Goal: Task Accomplishment & Management: Manage account settings

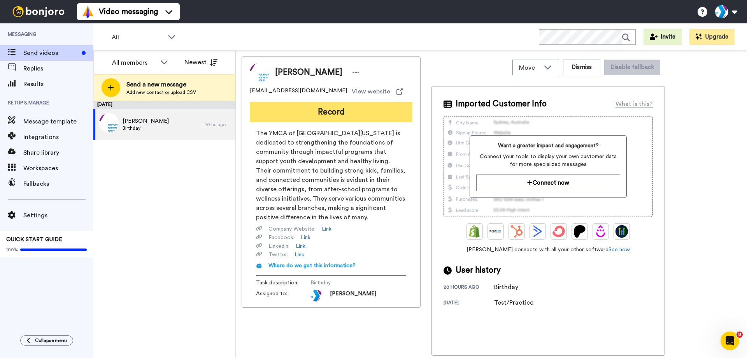
click at [327, 112] on button "Record" at bounding box center [331, 112] width 163 height 20
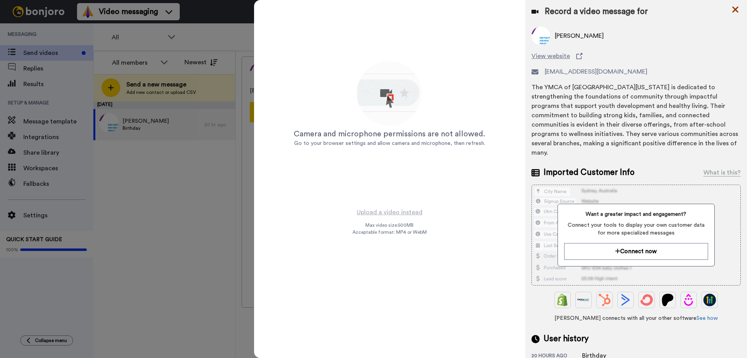
click at [733, 9] on icon at bounding box center [735, 10] width 8 height 10
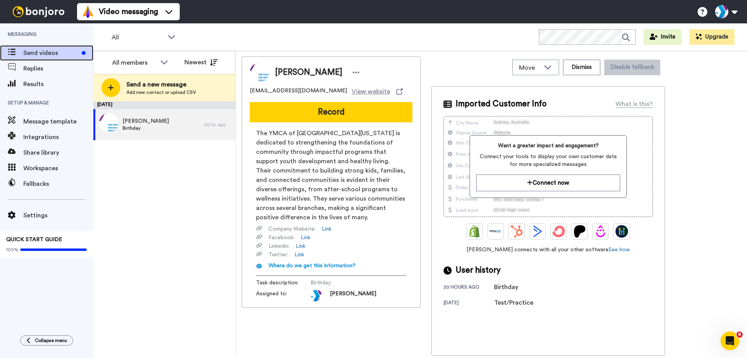
click at [67, 51] on span "Send videos" at bounding box center [50, 52] width 55 height 9
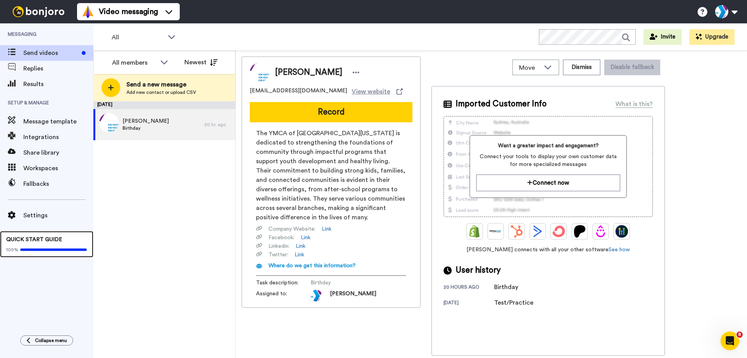
click at [53, 247] on div "100%" at bounding box center [46, 249] width 81 height 6
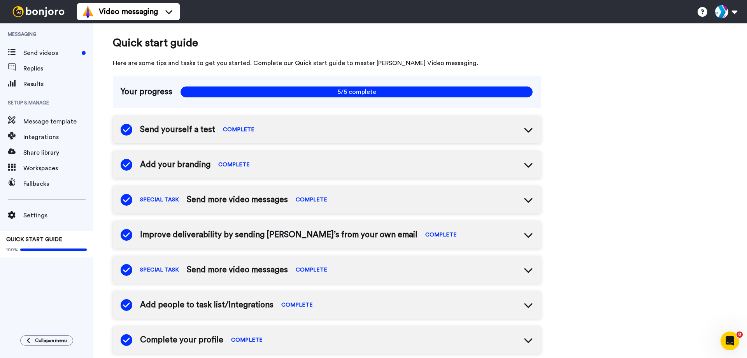
click at [320, 127] on div "Send yourself a test COMPLETE" at bounding box center [327, 129] width 428 height 27
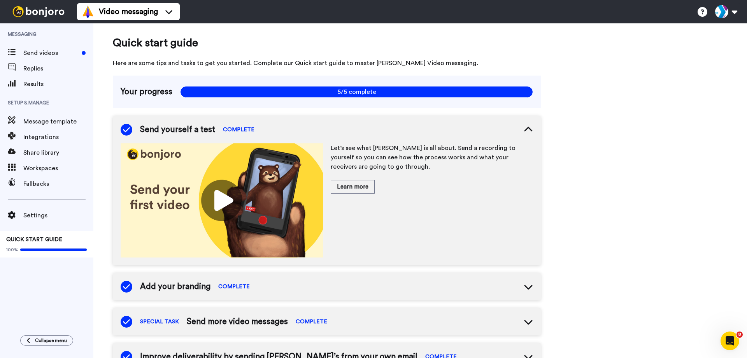
click at [320, 127] on div "Send yourself a test COMPLETE" at bounding box center [327, 129] width 428 height 27
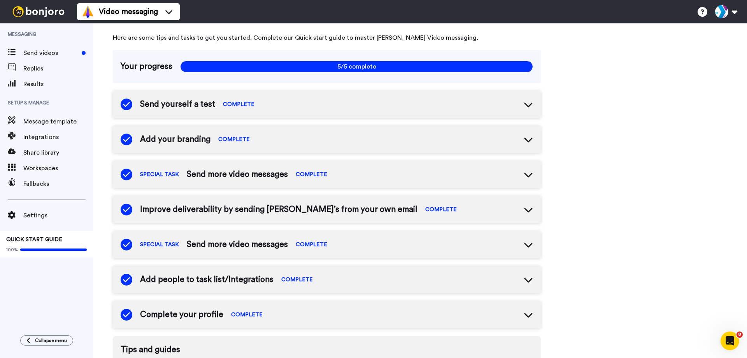
scroll to position [39, 0]
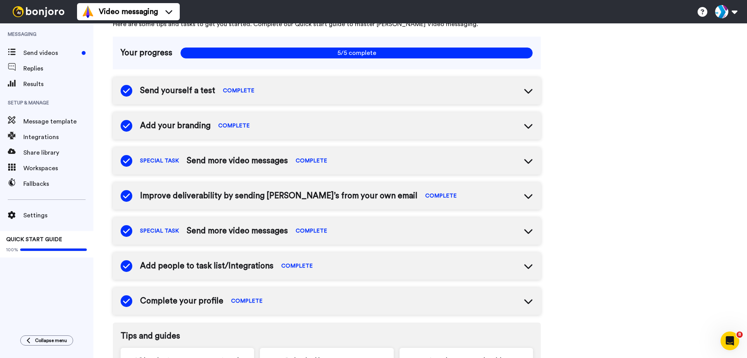
click at [302, 132] on div "Add your branding COMPLETE" at bounding box center [327, 125] width 428 height 27
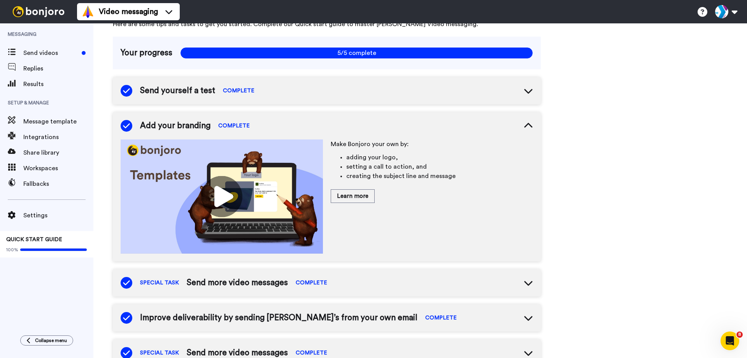
click at [302, 132] on div "Add your branding COMPLETE" at bounding box center [327, 125] width 428 height 27
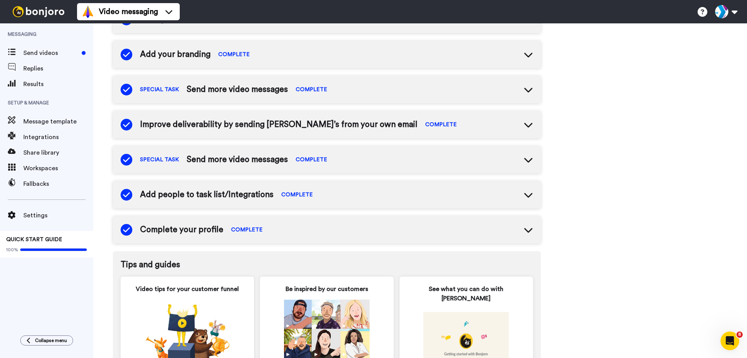
scroll to position [117, 0]
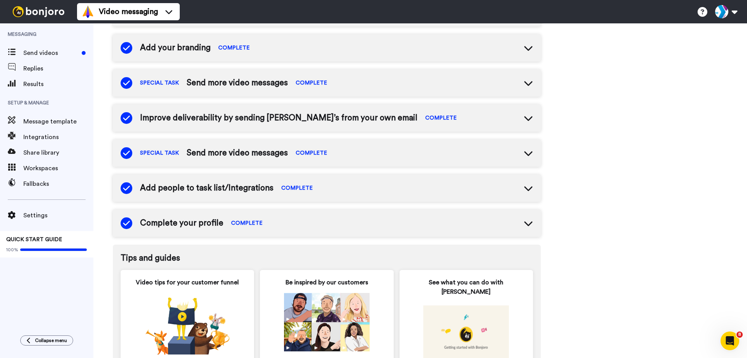
click at [232, 80] on span "Send more video messages" at bounding box center [237, 83] width 101 height 12
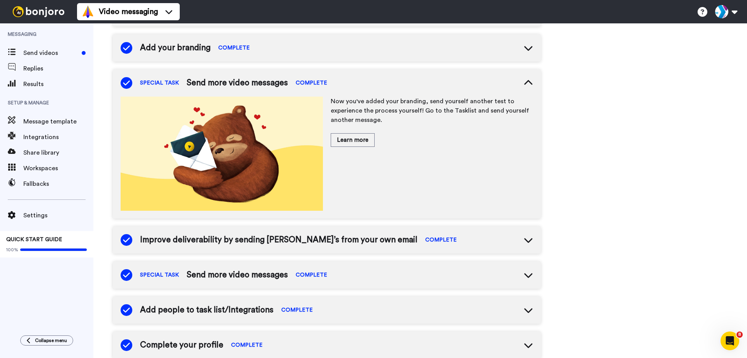
click at [232, 80] on span "Send more video messages" at bounding box center [237, 83] width 101 height 12
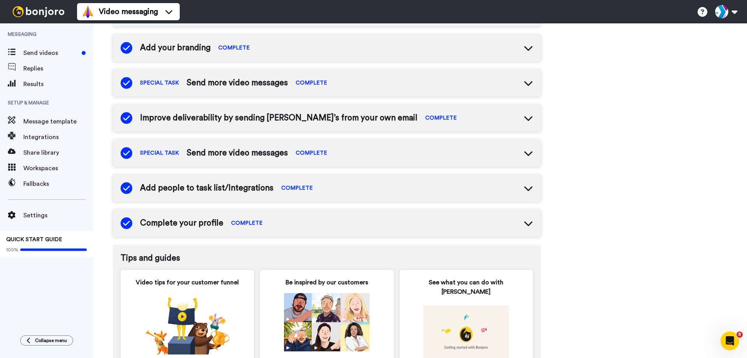
click at [50, 212] on span "Settings" at bounding box center [58, 214] width 70 height 9
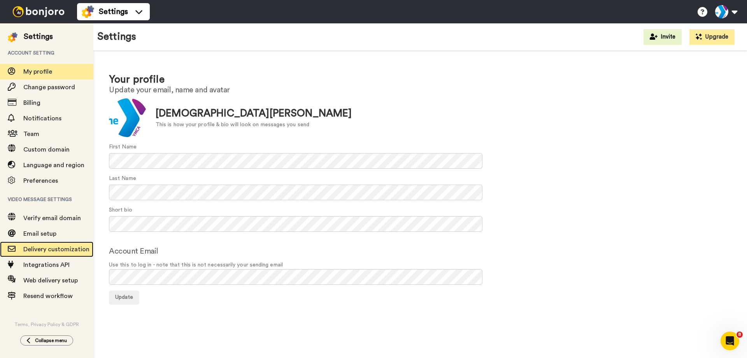
click at [51, 253] on span "Delivery customization" at bounding box center [58, 248] width 70 height 9
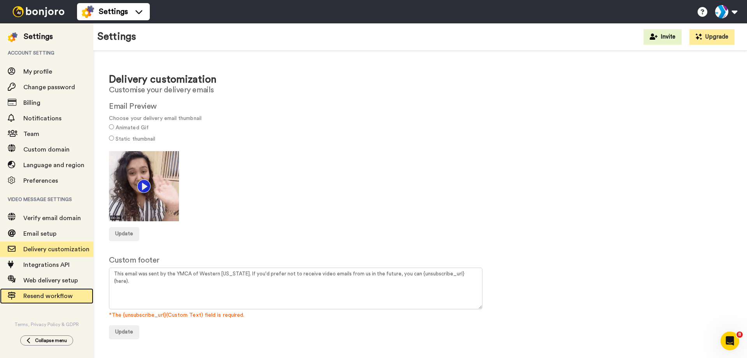
click at [69, 295] on span "Resend workflow" at bounding box center [47, 296] width 49 height 6
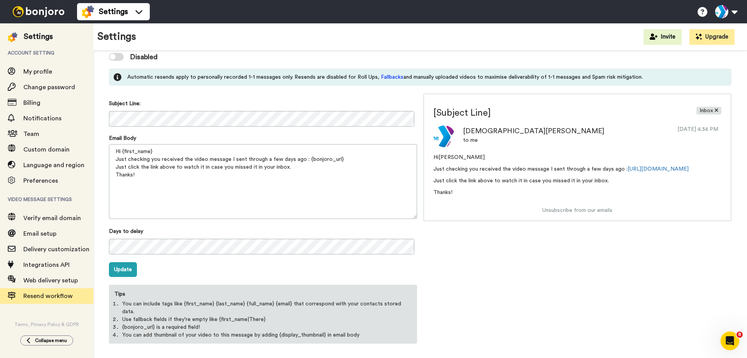
scroll to position [63, 0]
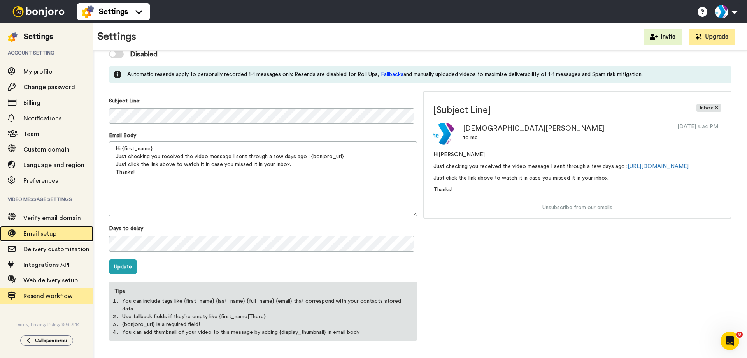
click at [53, 233] on span "Email setup" at bounding box center [39, 233] width 33 height 6
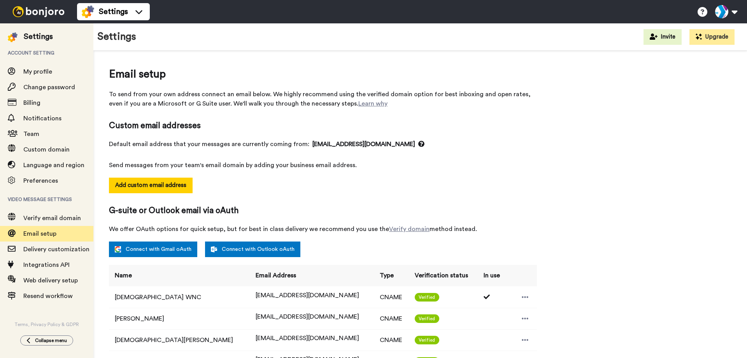
select select "162111"
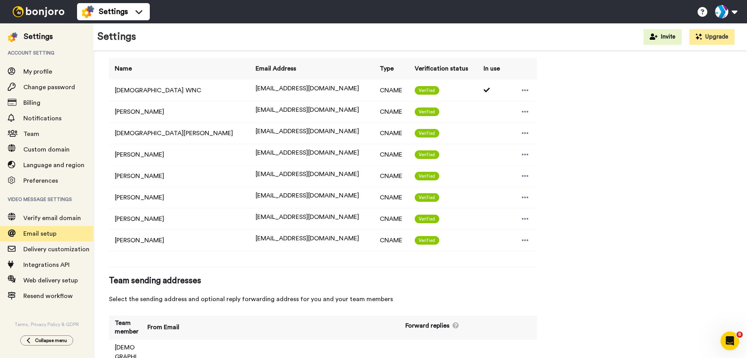
scroll to position [226, 0]
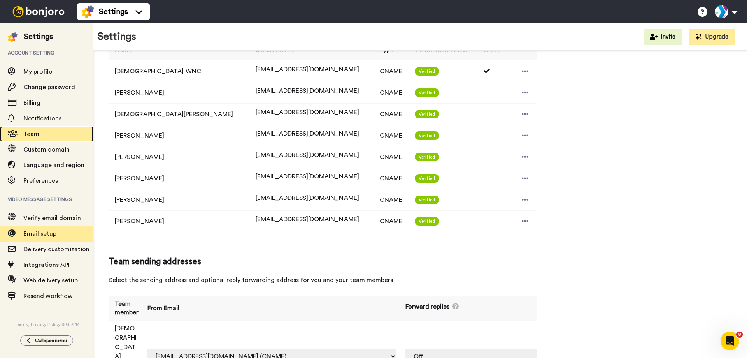
click at [27, 138] on span "Team" at bounding box center [58, 133] width 70 height 9
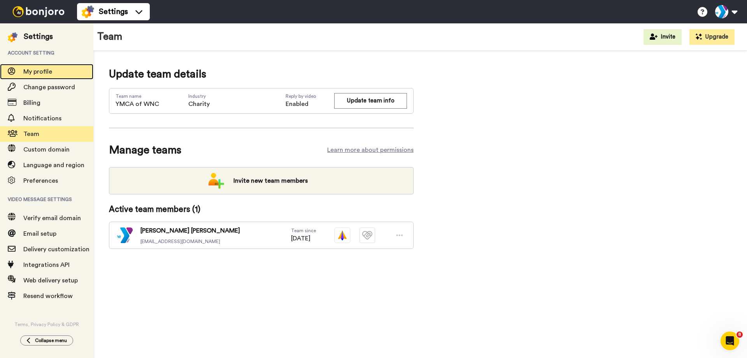
click at [48, 69] on span "My profile" at bounding box center [37, 71] width 29 height 6
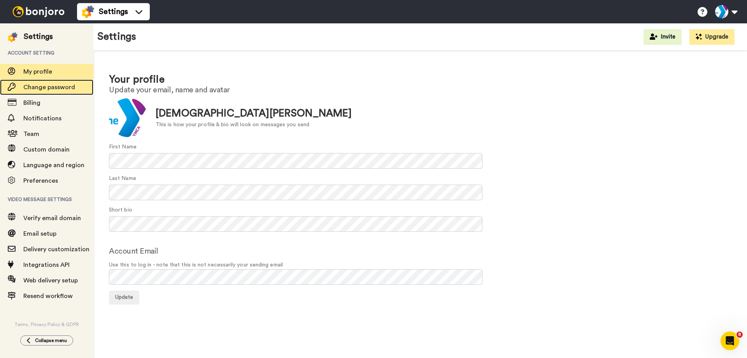
click at [49, 91] on span "Change password" at bounding box center [58, 86] width 70 height 9
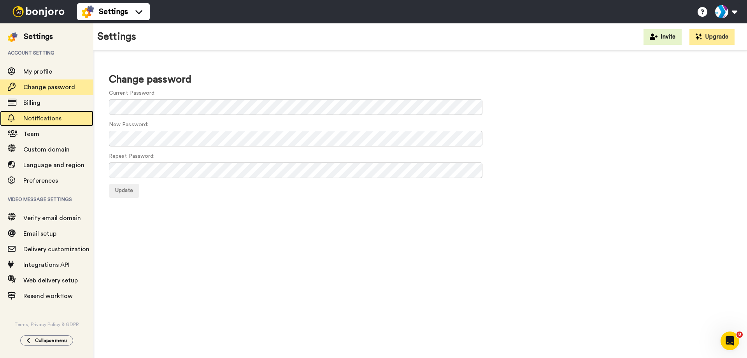
click at [44, 121] on span "Notifications" at bounding box center [58, 118] width 70 height 9
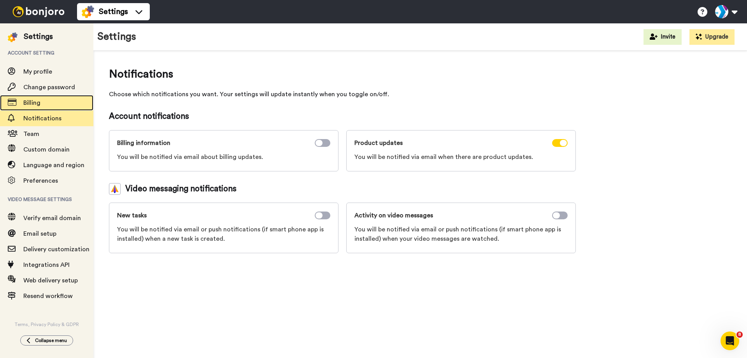
click at [42, 105] on span "Billing" at bounding box center [58, 102] width 70 height 9
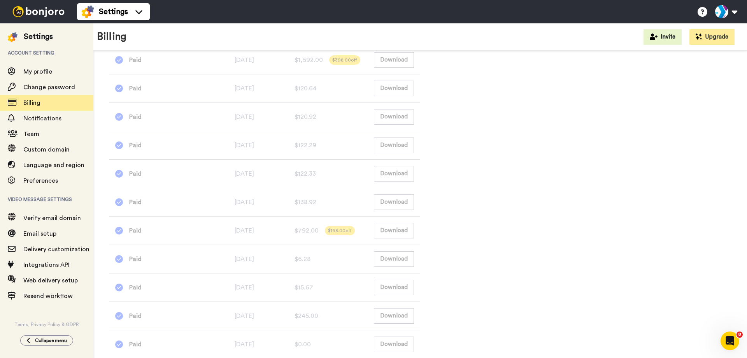
scroll to position [699, 0]
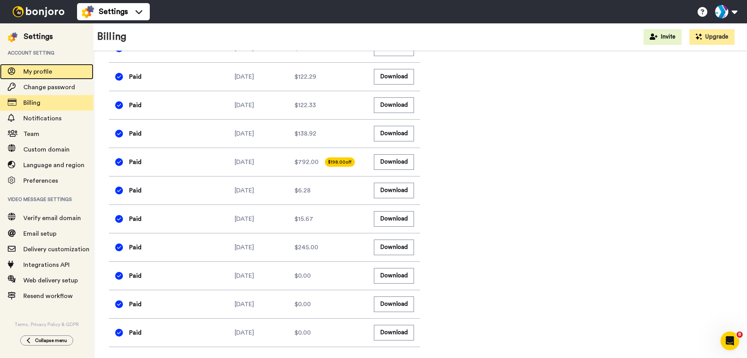
click at [37, 76] on div "My profile" at bounding box center [46, 72] width 93 height 16
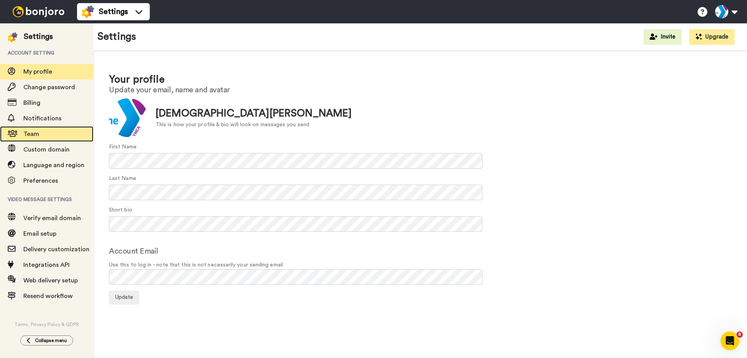
click at [46, 138] on span "Team" at bounding box center [58, 133] width 70 height 9
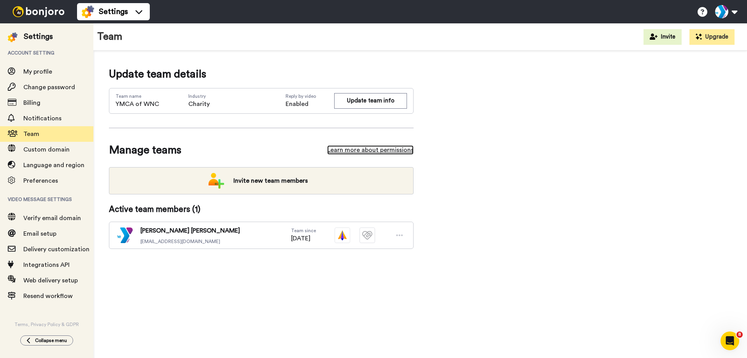
click at [360, 149] on link "Learn more about permissions" at bounding box center [370, 149] width 86 height 9
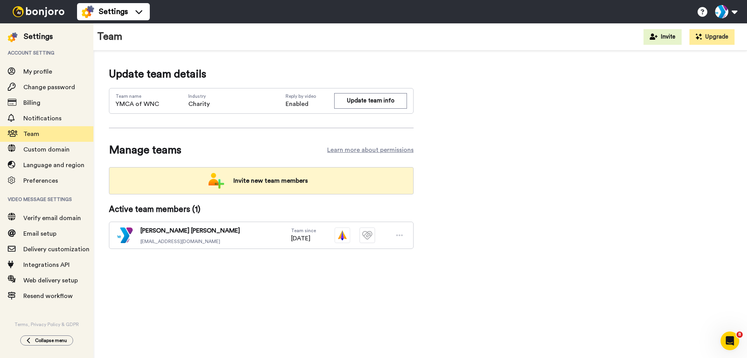
click at [289, 179] on span "Invite new team members" at bounding box center [270, 181] width 87 height 16
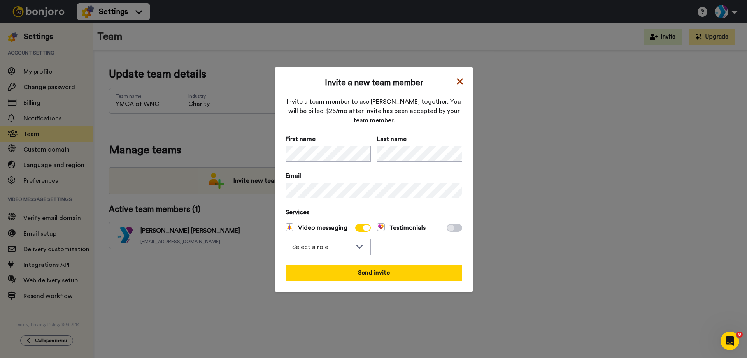
click at [459, 79] on icon at bounding box center [460, 81] width 6 height 6
